Goal: Task Accomplishment & Management: Use online tool/utility

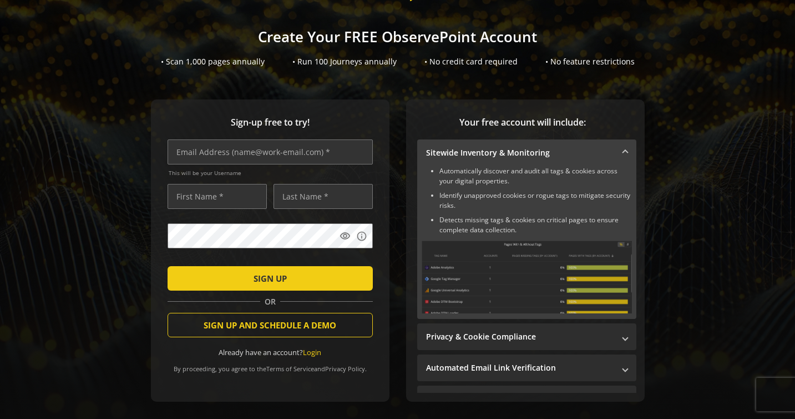
scroll to position [83, 0]
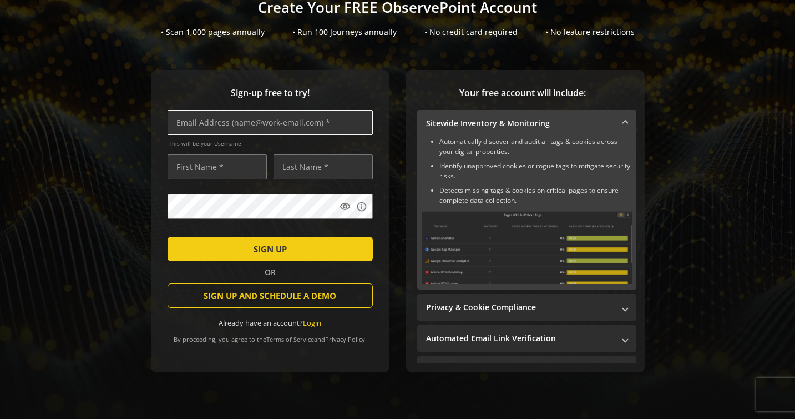
click at [260, 125] on input "text" at bounding box center [270, 122] width 205 height 25
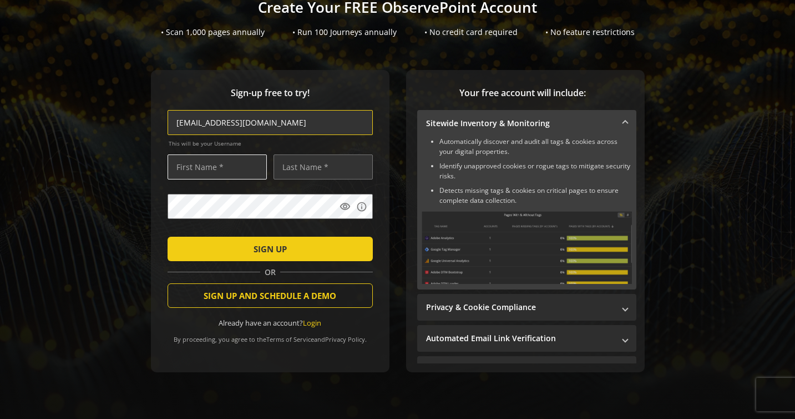
type input "[EMAIL_ADDRESS][DOMAIN_NAME]"
click at [240, 165] on input "text" at bounding box center [217, 166] width 99 height 25
type input "[PERSON_NAME]"
drag, startPoint x: 303, startPoint y: 168, endPoint x: 275, endPoint y: 166, distance: 27.8
click at [275, 166] on input "Bian" at bounding box center [323, 166] width 99 height 25
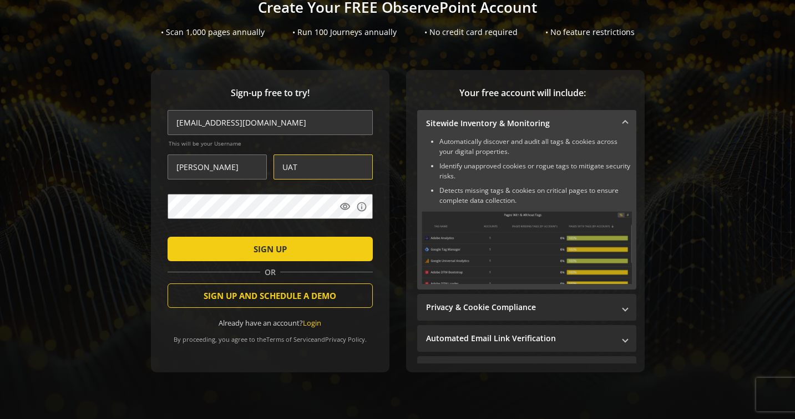
type input "UAT"
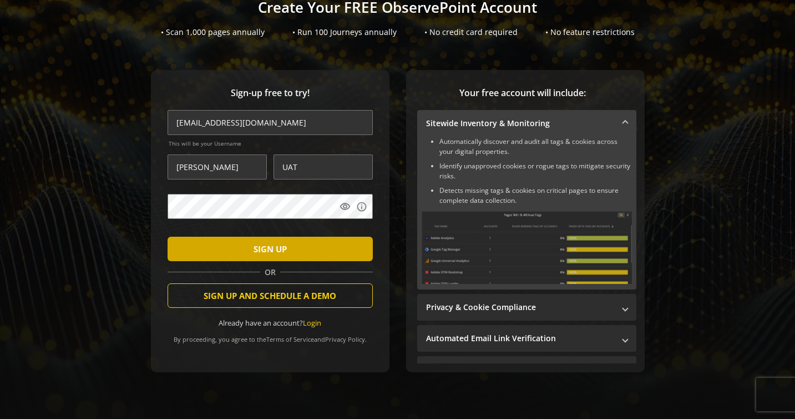
click at [244, 243] on span "submit" at bounding box center [270, 248] width 205 height 27
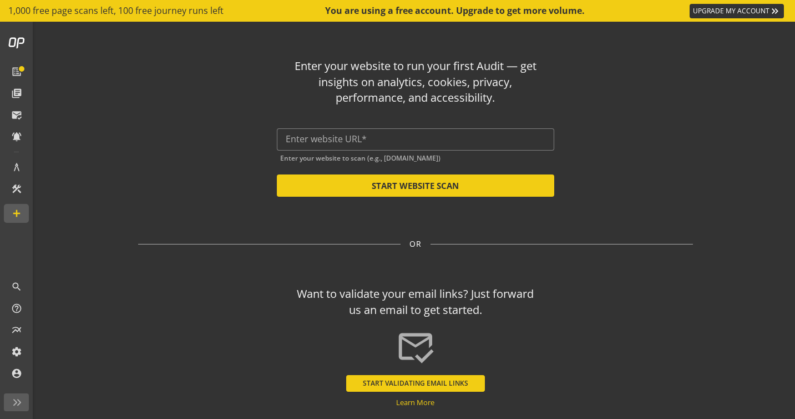
click at [449, 223] on div "Enter your website to run your first Audit — get insights on analytics, cookies…" at bounding box center [415, 214] width 649 height 385
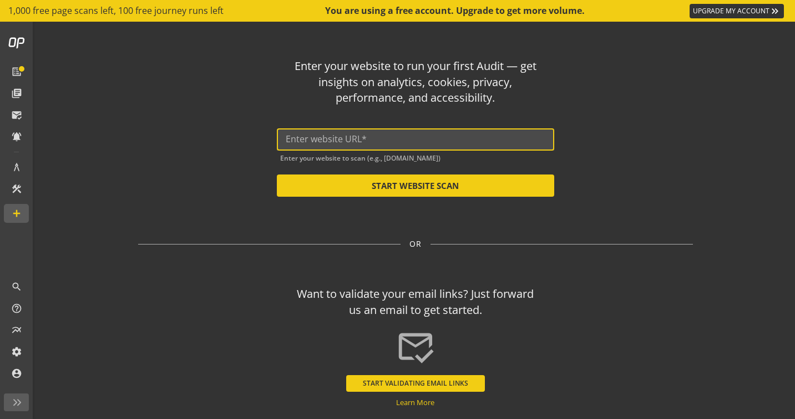
click at [516, 135] on input "text" at bounding box center [416, 139] width 260 height 11
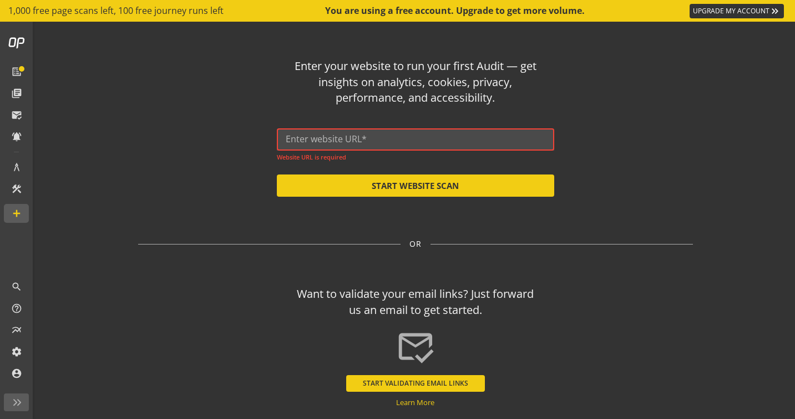
click at [384, 141] on input "text" at bounding box center [416, 139] width 260 height 11
paste input "[URL][DOMAIN_NAME]"
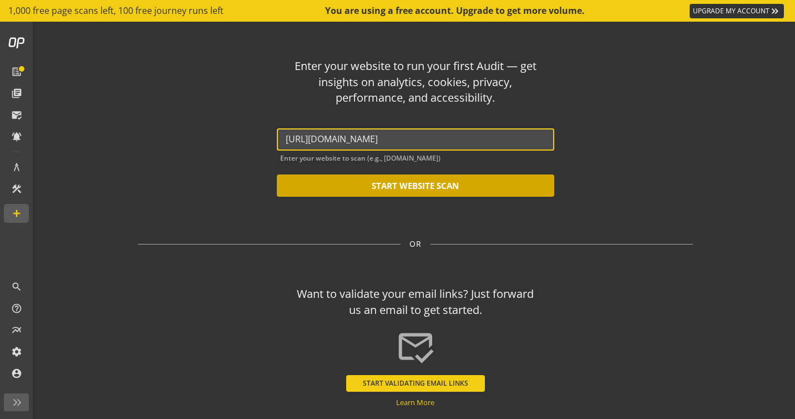
type input "[URL][DOMAIN_NAME]"
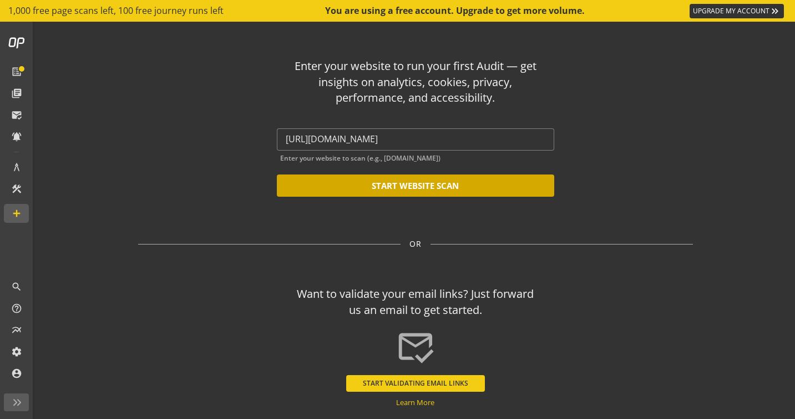
click at [400, 179] on button "START WEBSITE SCAN" at bounding box center [416, 185] width 278 height 22
click at [404, 188] on button "START WEBSITE SCAN" at bounding box center [416, 185] width 278 height 22
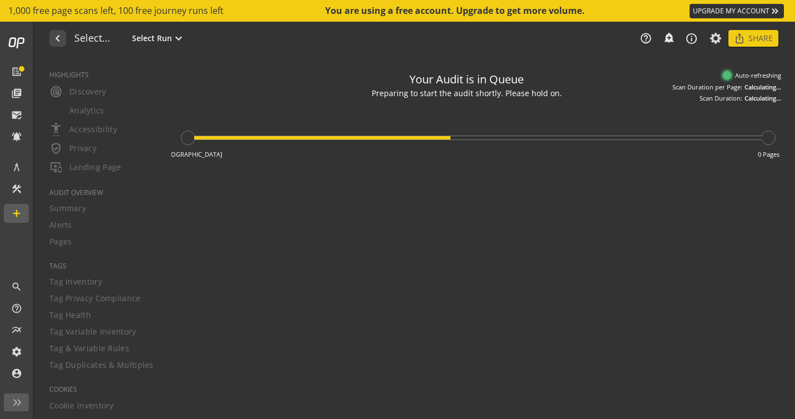
type textarea "Notes can include: -a description of what this audit is validating -changes in …"
